Goal: Task Accomplishment & Management: Manage account settings

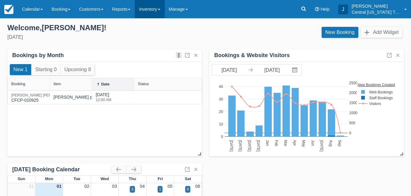
click at [157, 14] on link "Inventory" at bounding box center [150, 9] width 30 height 18
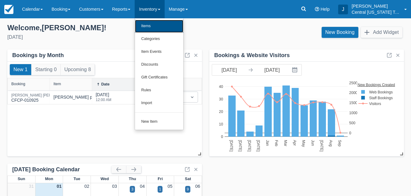
click at [155, 22] on link "Items" at bounding box center [159, 26] width 48 height 13
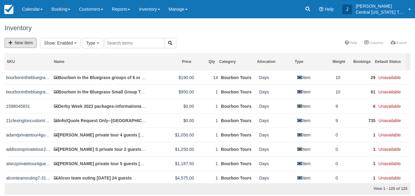
click at [27, 44] on link "New Item" at bounding box center [21, 43] width 32 height 10
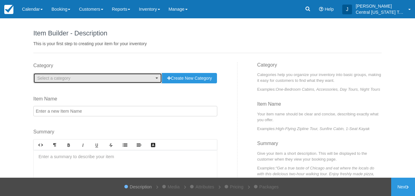
click at [102, 74] on button "Select a category" at bounding box center [97, 78] width 129 height 10
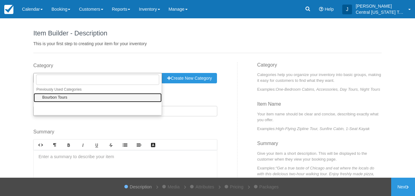
click at [83, 100] on link "Bourbon Tours" at bounding box center [98, 97] width 128 height 9
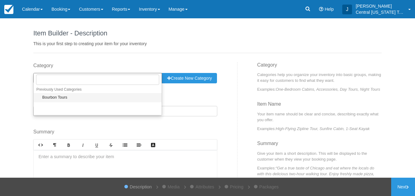
select select "1"
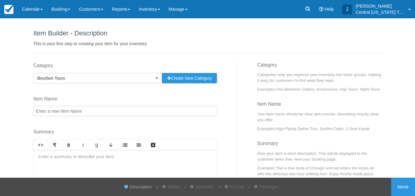
click at [92, 115] on input "Item Name" at bounding box center [125, 111] width 184 height 10
type input "B"
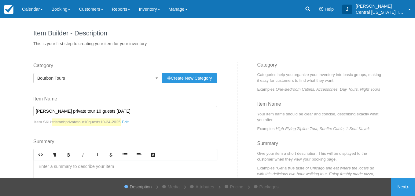
scroll to position [65, 0]
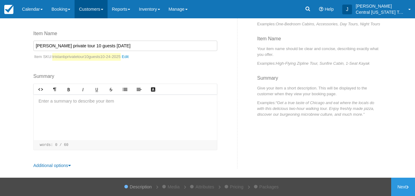
type input "[PERSON_NAME] private tour 10 guests [DATE]"
click at [74, 108] on div at bounding box center [126, 118] width 184 height 46
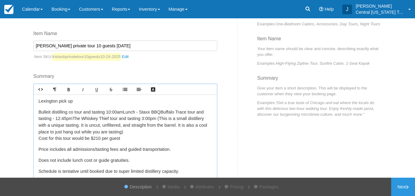
click at [124, 113] on p "Bulleit distilling co tour and tasting 10:00amLunch - Staxx BBQBuffalo Trace to…" at bounding box center [126, 125] width 174 height 33
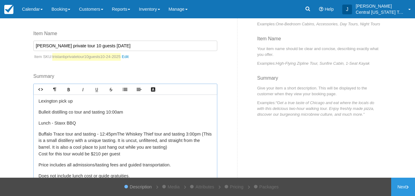
click at [117, 135] on p "Buffalo Trace tour and tasting - 12:45pmThe Whiskey Thief tour and tasting 3:00…" at bounding box center [126, 144] width 174 height 26
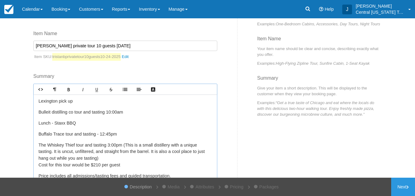
scroll to position [42, 0]
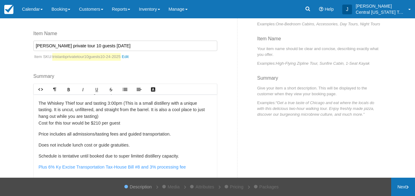
click at [400, 185] on link "Next" at bounding box center [404, 187] width 24 height 18
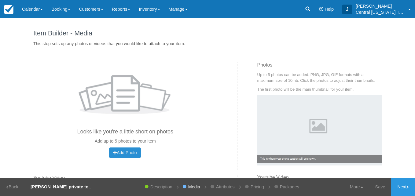
click at [127, 153] on span "Add Photo" at bounding box center [125, 152] width 24 height 5
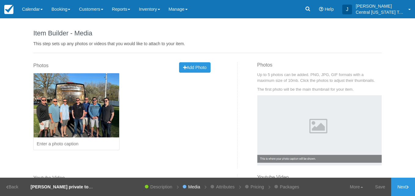
scroll to position [91, 0]
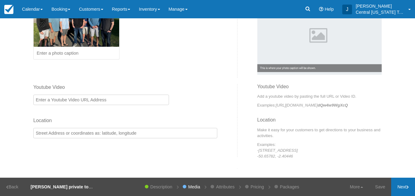
click at [403, 184] on link "Next" at bounding box center [404, 187] width 24 height 18
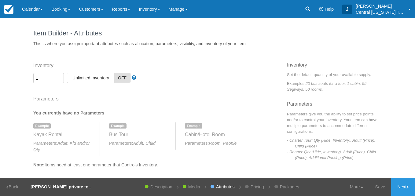
scroll to position [115, 0]
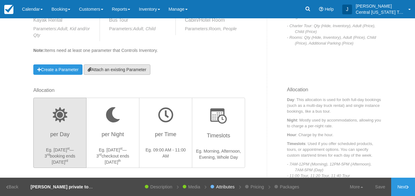
click at [124, 65] on link "Attach an existing Parameter" at bounding box center [117, 70] width 67 height 10
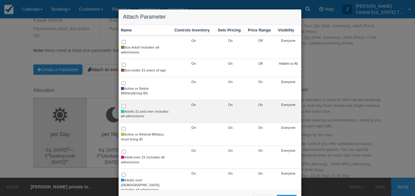
scroll to position [61, 0]
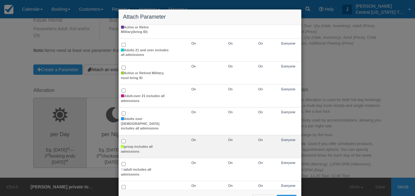
click at [124, 136] on td "group includes all admissions" at bounding box center [146, 147] width 54 height 23
checkbox input "true"
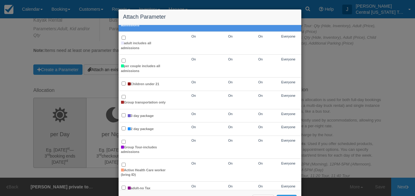
scroll to position [23, 0]
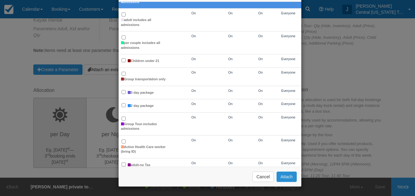
click at [285, 178] on button "Attach" at bounding box center [287, 177] width 20 height 10
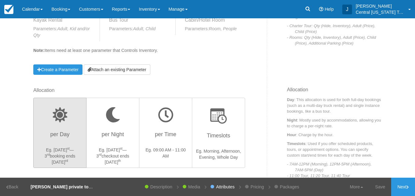
scroll to position [42, 0]
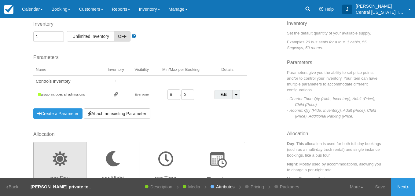
click at [174, 97] on input "0" at bounding box center [174, 95] width 13 height 10
type input "1"
click at [189, 123] on div "Inventory 1 Unlimited ON Unlimited Inventory OFF This item is a Product Groupin…" at bounding box center [148, 76] width 239 height 110
click at [401, 188] on link "Next" at bounding box center [404, 187] width 24 height 18
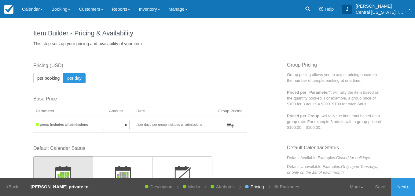
click at [116, 124] on input "0" at bounding box center [116, 125] width 27 height 10
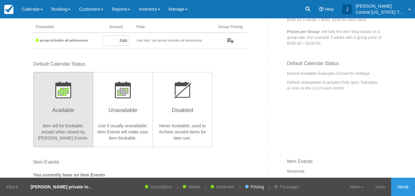
scroll to position [91, 0]
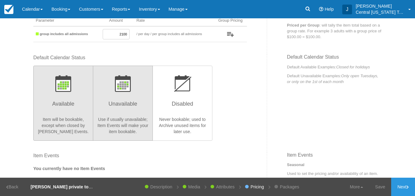
type input "2100"
click at [120, 110] on h3 "Unavailable" at bounding box center [123, 105] width 52 height 15
radio input "true"
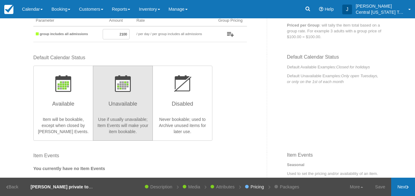
click at [408, 187] on icon at bounding box center [408, 188] width 2 height 4
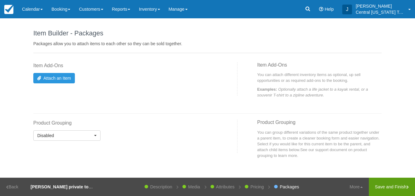
click at [403, 188] on link "Save and Finish" at bounding box center [392, 187] width 46 height 18
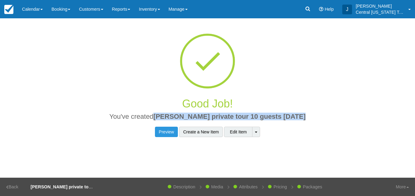
drag, startPoint x: 303, startPoint y: 116, endPoint x: 163, endPoint y: 116, distance: 140.4
click at [163, 116] on h2 "You've created Tristan B private tour 10 guests 10-24-2025" at bounding box center [208, 118] width 340 height 11
copy span "[PERSON_NAME] private tour 10 guests [DATE]"
click at [151, 12] on link "Inventory" at bounding box center [150, 9] width 30 height 18
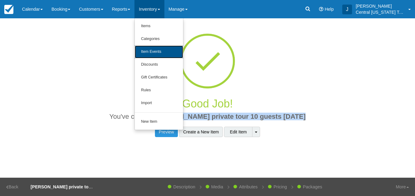
click at [155, 53] on link "Item Events" at bounding box center [159, 52] width 48 height 13
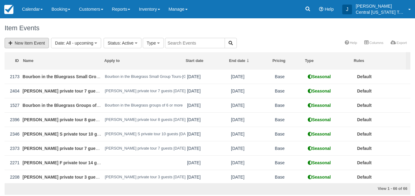
click at [14, 40] on link "New Item Event" at bounding box center [27, 43] width 44 height 10
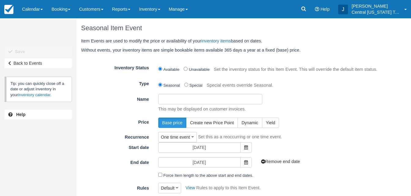
click at [170, 99] on input "Name" at bounding box center [210, 99] width 104 height 10
paste input "Tristan B private tour 10 guests 10-24-2025"
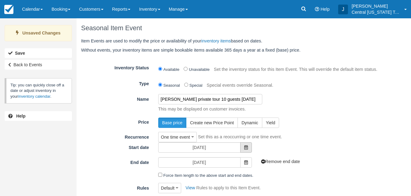
type input "Tristan B private tour 10 guests 10-24-2025"
click at [247, 147] on icon at bounding box center [246, 148] width 4 height 4
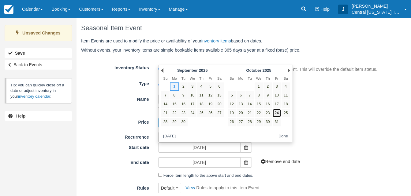
click at [276, 112] on link "24" at bounding box center [277, 113] width 8 height 8
type input "[DATE]"
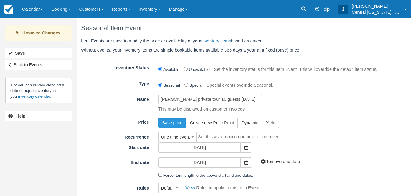
scroll to position [58, 0]
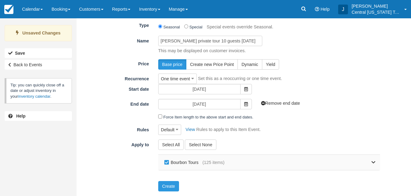
click at [166, 165] on label "Bourbon Tours" at bounding box center [183, 162] width 40 height 9
checkbox input "false"
click at [374, 162] on icon at bounding box center [373, 163] width 4 height 4
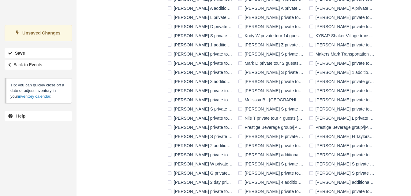
scroll to position [449, 0]
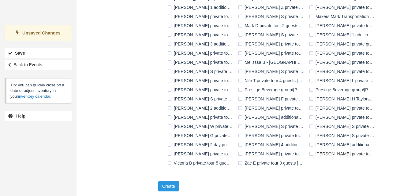
click at [311, 153] on label "[PERSON_NAME] private tour 10 guests [DATE]" at bounding box center [342, 154] width 71 height 9
checkbox input "true"
click at [170, 182] on button "Create" at bounding box center [168, 186] width 21 height 10
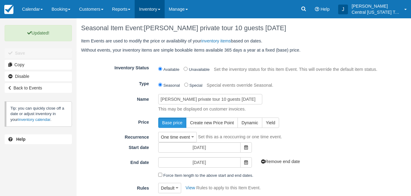
click at [152, 14] on link "Inventory" at bounding box center [150, 9] width 30 height 18
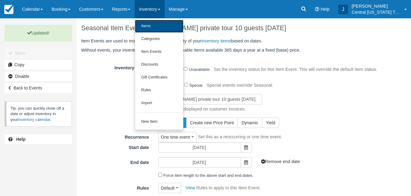
click at [156, 28] on link "Items" at bounding box center [159, 26] width 48 height 13
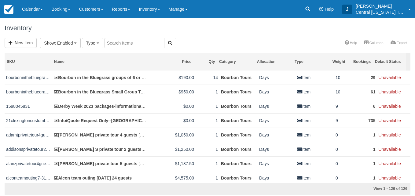
click at [122, 42] on input "text" at bounding box center [135, 43] width 60 height 10
type input "Tristan"
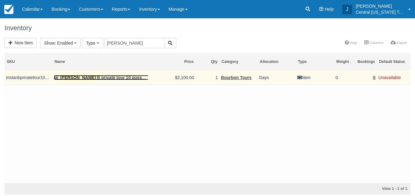
click at [125, 77] on link "Tristan B private tour 10 guests 10-24-2025" at bounding box center [107, 77] width 107 height 5
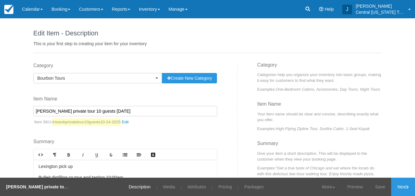
click at [80, 112] on input "[PERSON_NAME] private tour 10 guests [DATE]" at bounding box center [125, 111] width 184 height 10
type input "[PERSON_NAME] private tour 8 guests [DATE]"
click at [398, 192] on link "Next" at bounding box center [404, 187] width 24 height 18
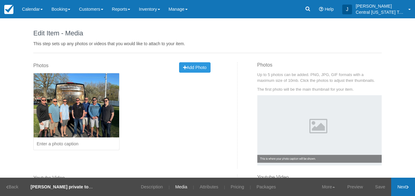
click at [398, 192] on link "Next" at bounding box center [404, 187] width 24 height 18
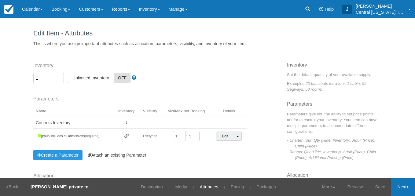
click at [398, 192] on link "Next" at bounding box center [404, 187] width 24 height 18
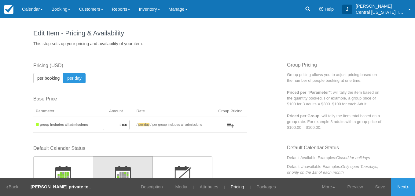
click at [118, 124] on input "2100" at bounding box center [116, 125] width 27 height 10
drag, startPoint x: 113, startPoint y: 128, endPoint x: 128, endPoint y: 127, distance: 15.0
click at [128, 127] on td "2100" at bounding box center [116, 125] width 36 height 16
type input "1680"
click at [248, 144] on div "This item is a Product Grouping Parent, which are priced based on their child i…" at bounding box center [148, 103] width 239 height 83
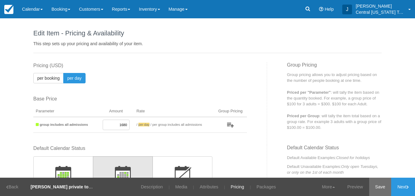
click at [382, 191] on link "Save" at bounding box center [380, 187] width 22 height 18
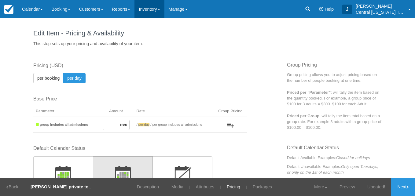
click at [156, 11] on link "Inventory" at bounding box center [150, 9] width 30 height 18
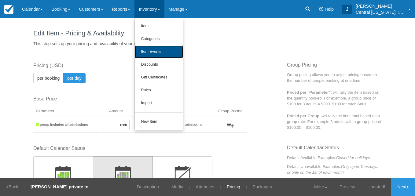
click at [163, 49] on link "Item Events" at bounding box center [159, 52] width 48 height 13
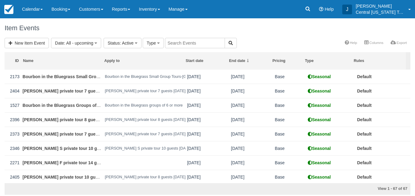
click at [184, 45] on input "text" at bounding box center [195, 43] width 60 height 10
type input "tristan"
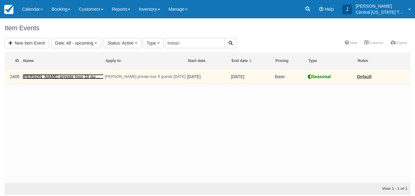
click at [81, 77] on link "[PERSON_NAME] private tour 10 guests [DATE]" at bounding box center [71, 76] width 97 height 5
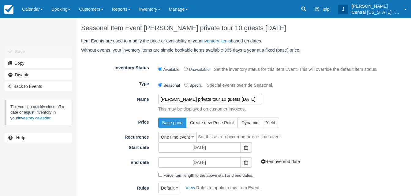
click at [206, 100] on input "[PERSON_NAME] private tour 10 guests [DATE]" at bounding box center [210, 99] width 104 height 10
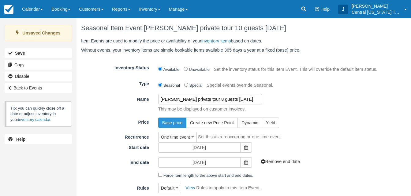
scroll to position [69, 0]
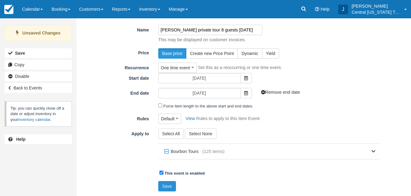
type input "[PERSON_NAME] private tour 8 guests [DATE]"
click at [168, 188] on button "Save" at bounding box center [167, 186] width 18 height 10
